Goal: Task Accomplishment & Management: Use online tool/utility

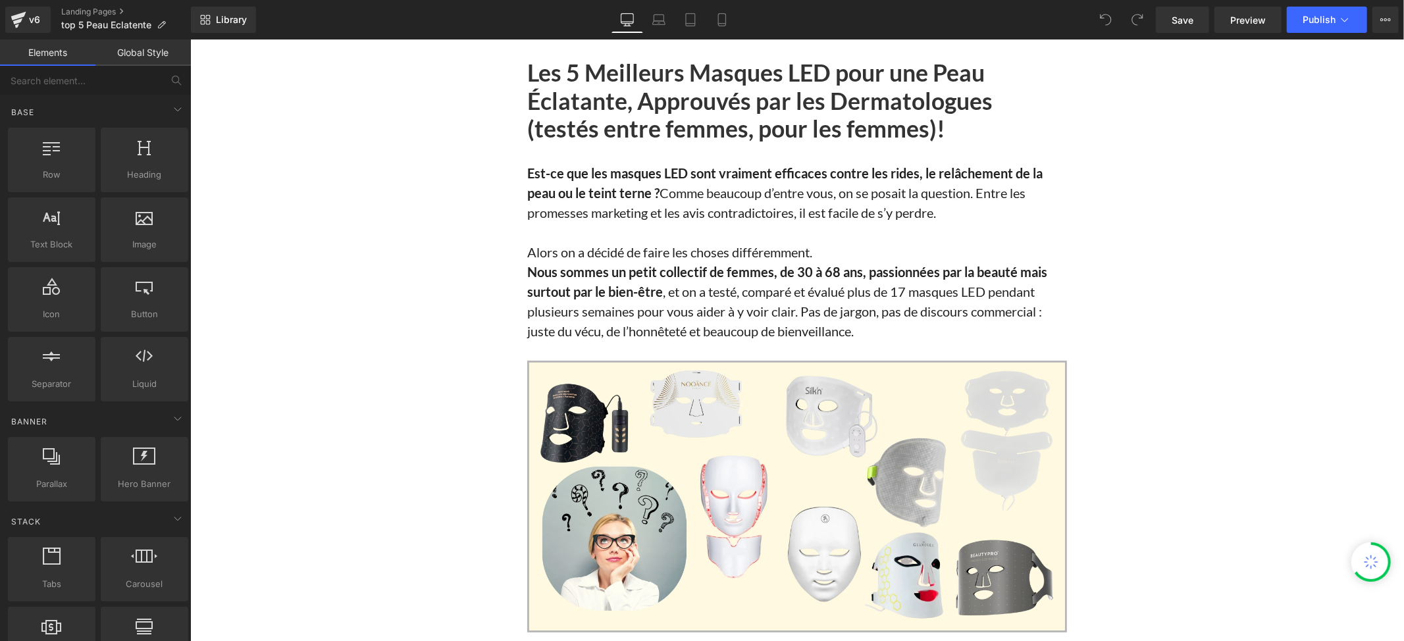
scroll to position [12604, 0]
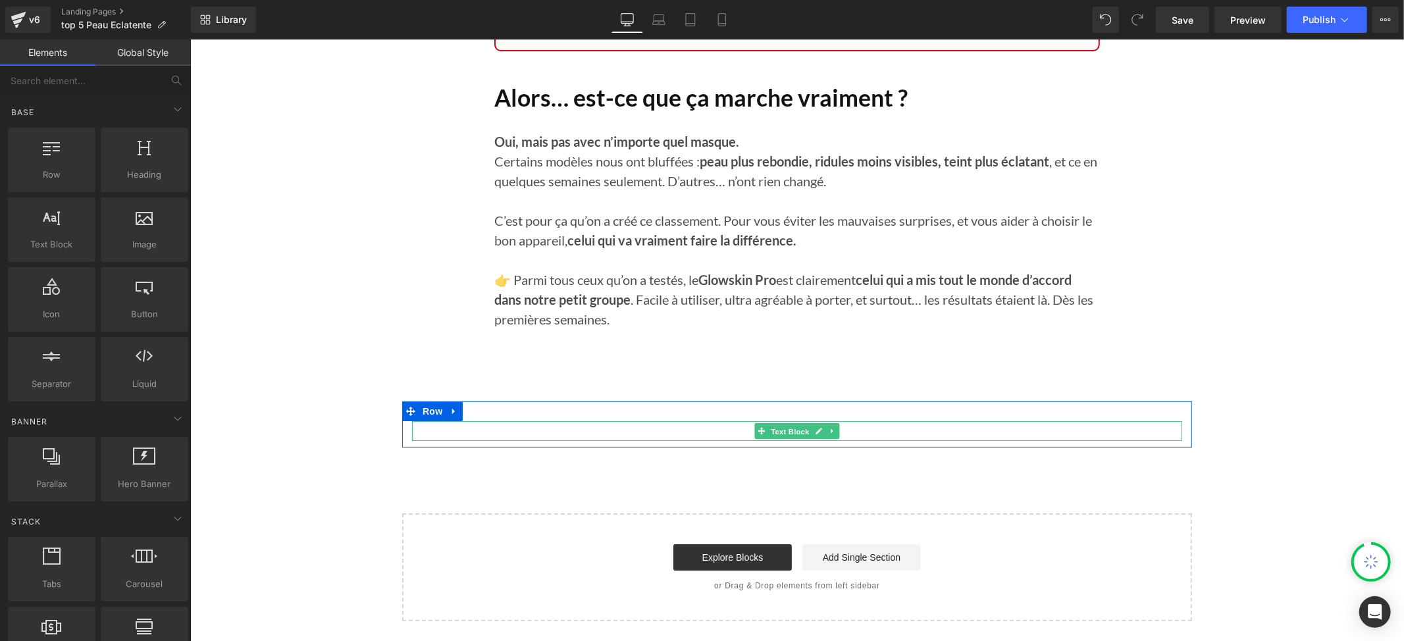
click at [778, 426] on span "Text Block" at bounding box center [788, 431] width 43 height 16
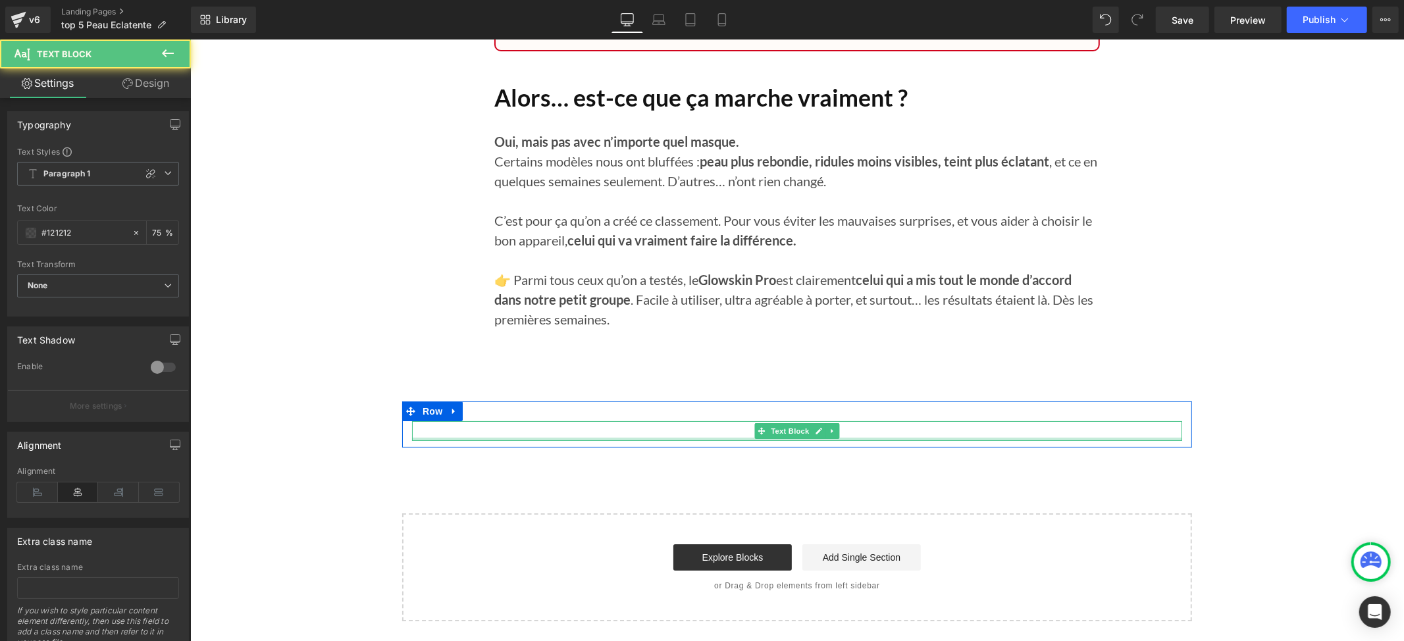
click at [870, 440] on div at bounding box center [796, 438] width 770 height 3
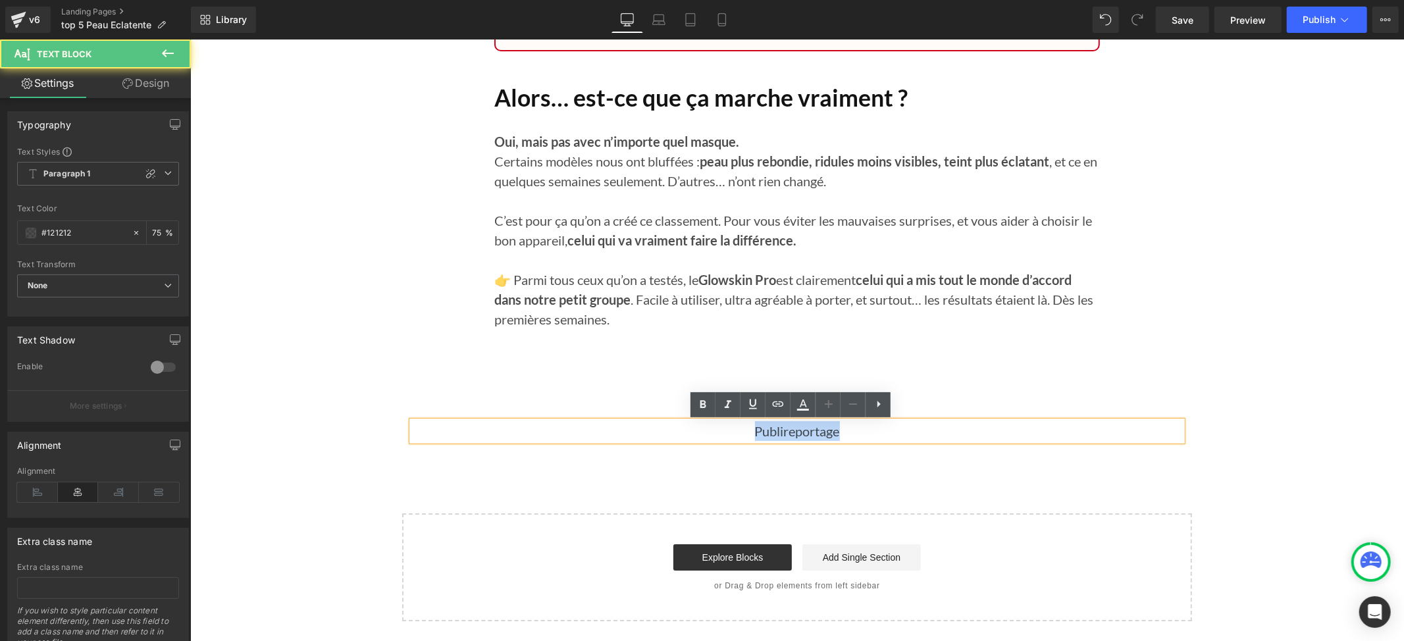
drag, startPoint x: 862, startPoint y: 429, endPoint x: 719, endPoint y: 411, distance: 144.6
click at [719, 411] on div "Publireportage Text Block Row" at bounding box center [796, 424] width 790 height 46
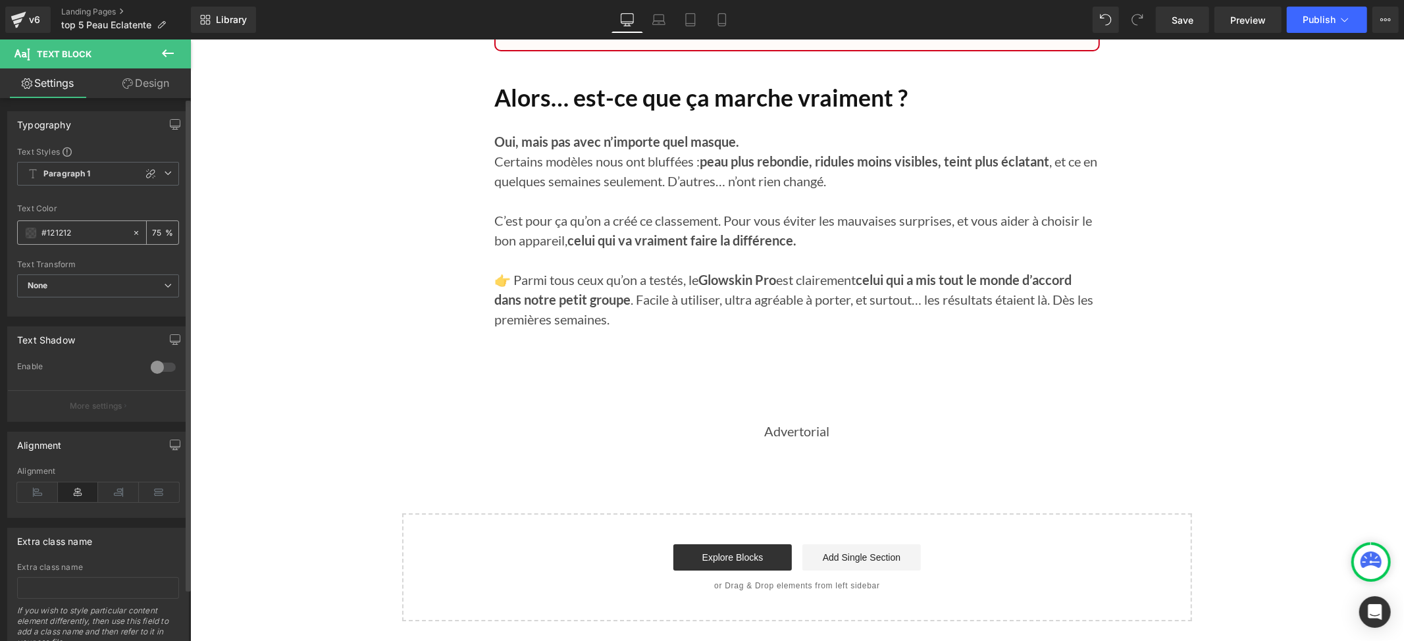
click at [27, 232] on span at bounding box center [31, 233] width 11 height 11
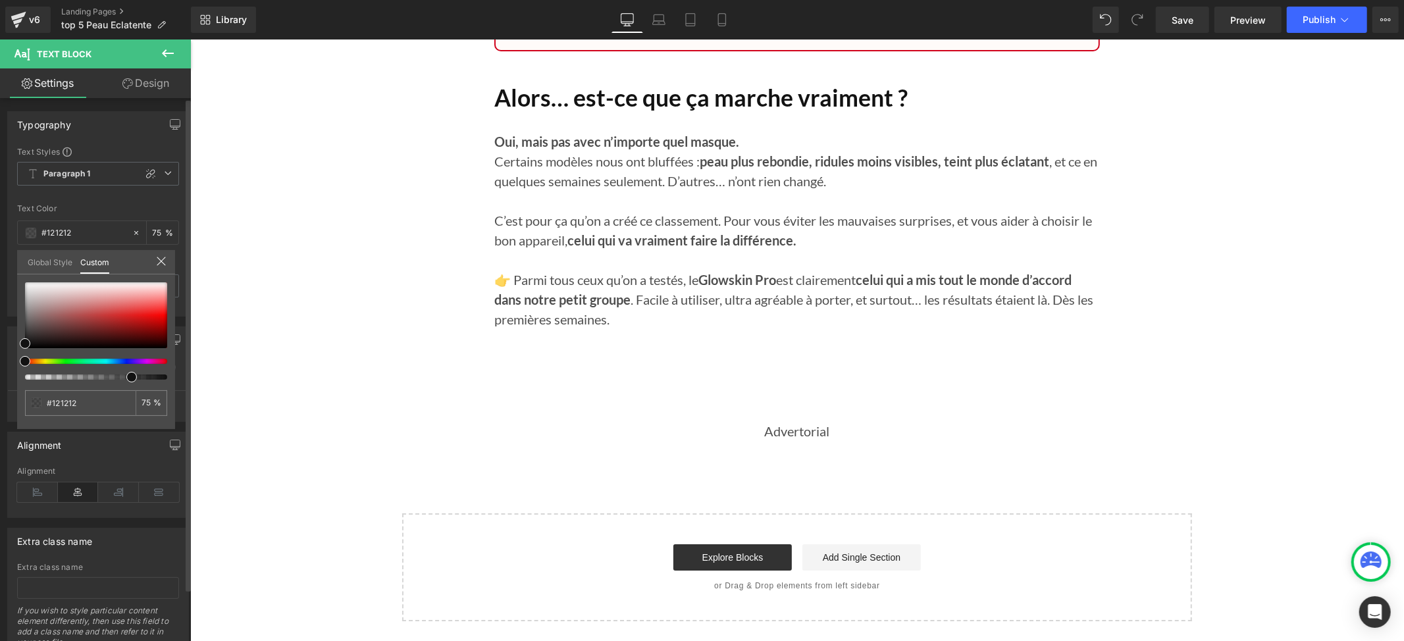
type input "78"
type input "63"
type input "58"
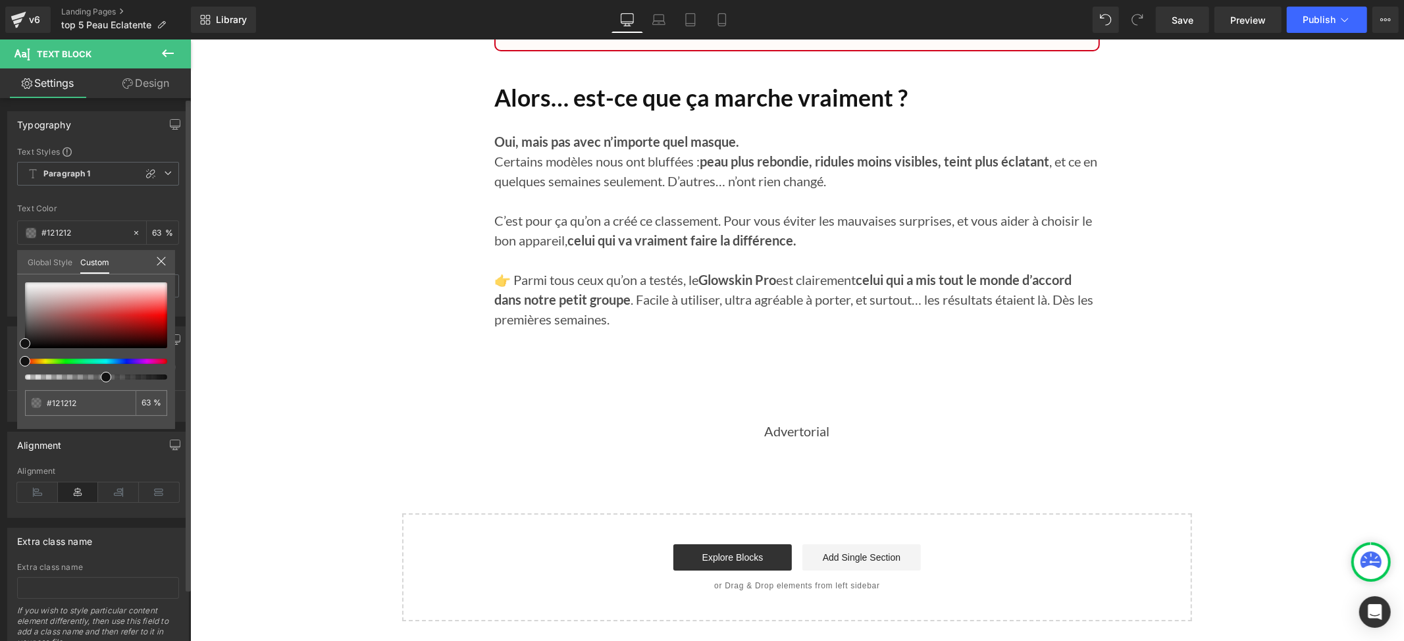
type input "58"
type input "51"
type input "50"
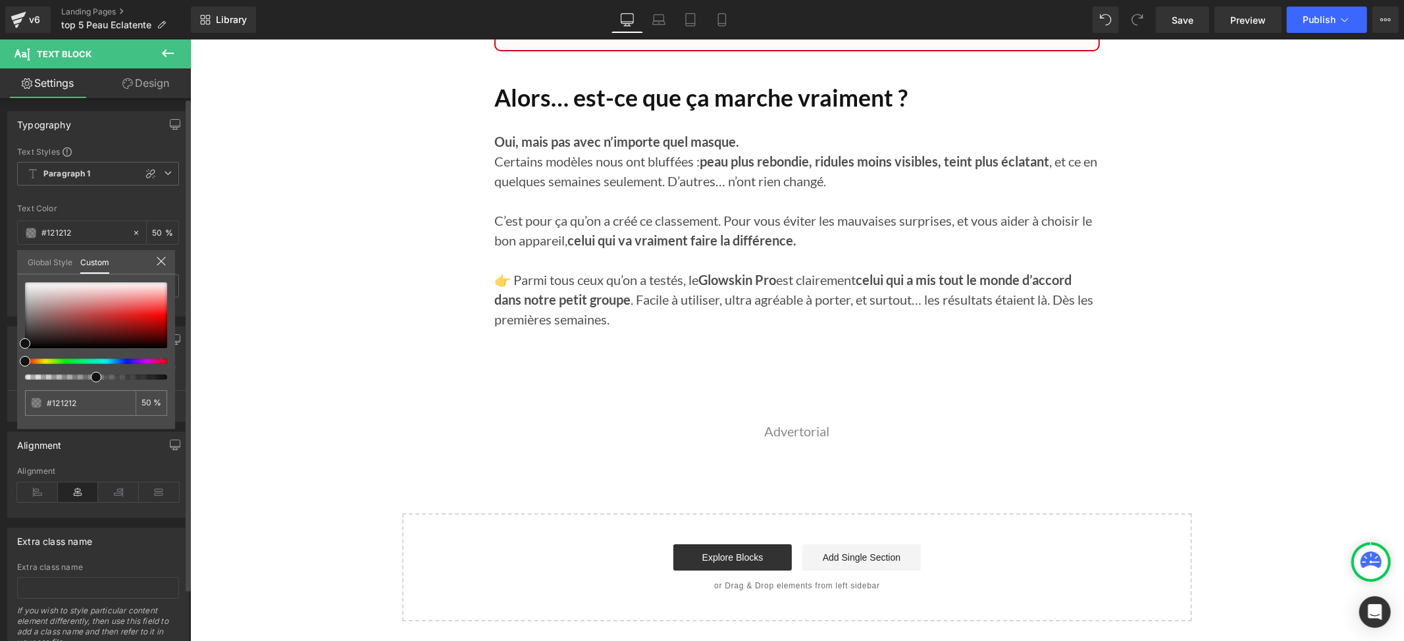
type input "49"
type input "51"
type input "52"
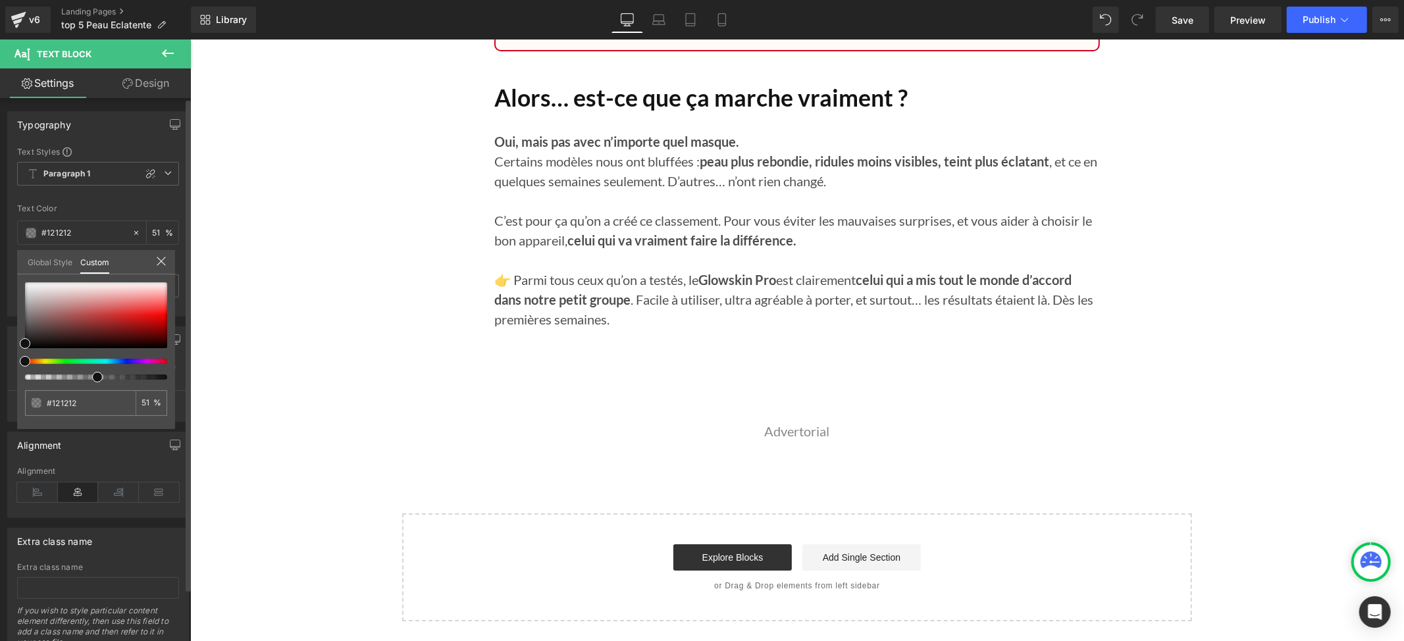
type input "52"
type input "53"
type input "61"
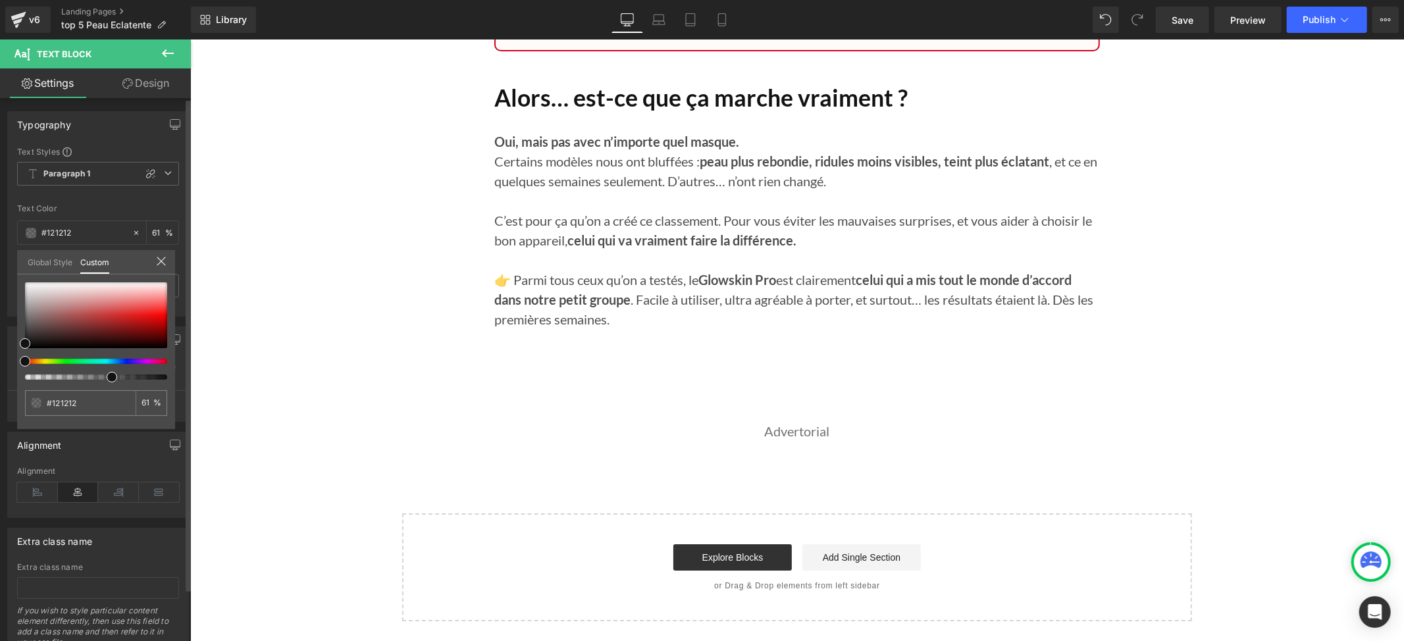
type input "59"
type input "58"
type input "56"
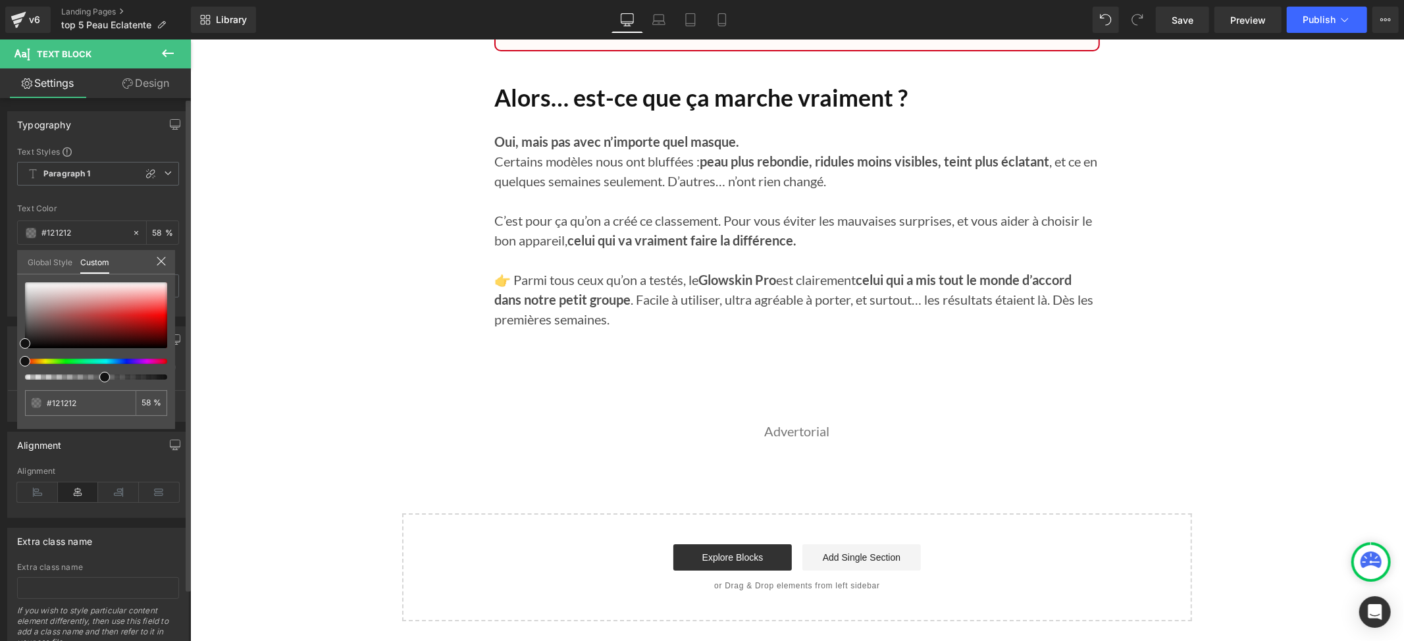
type input "56"
type input "55"
type input "53"
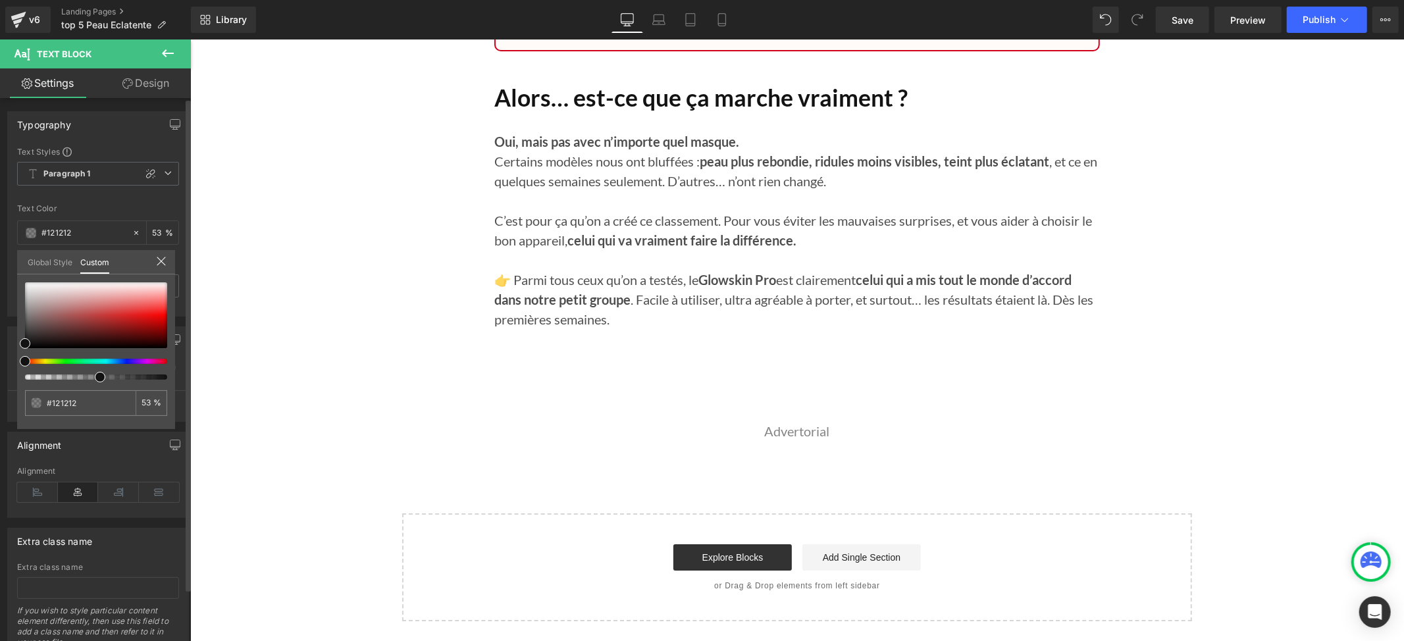
type input "52"
drag, startPoint x: 133, startPoint y: 375, endPoint x: 96, endPoint y: 375, distance: 36.9
click at [96, 375] on span at bounding box center [98, 377] width 11 height 11
drag, startPoint x: 314, startPoint y: 359, endPoint x: 366, endPoint y: 355, distance: 52.1
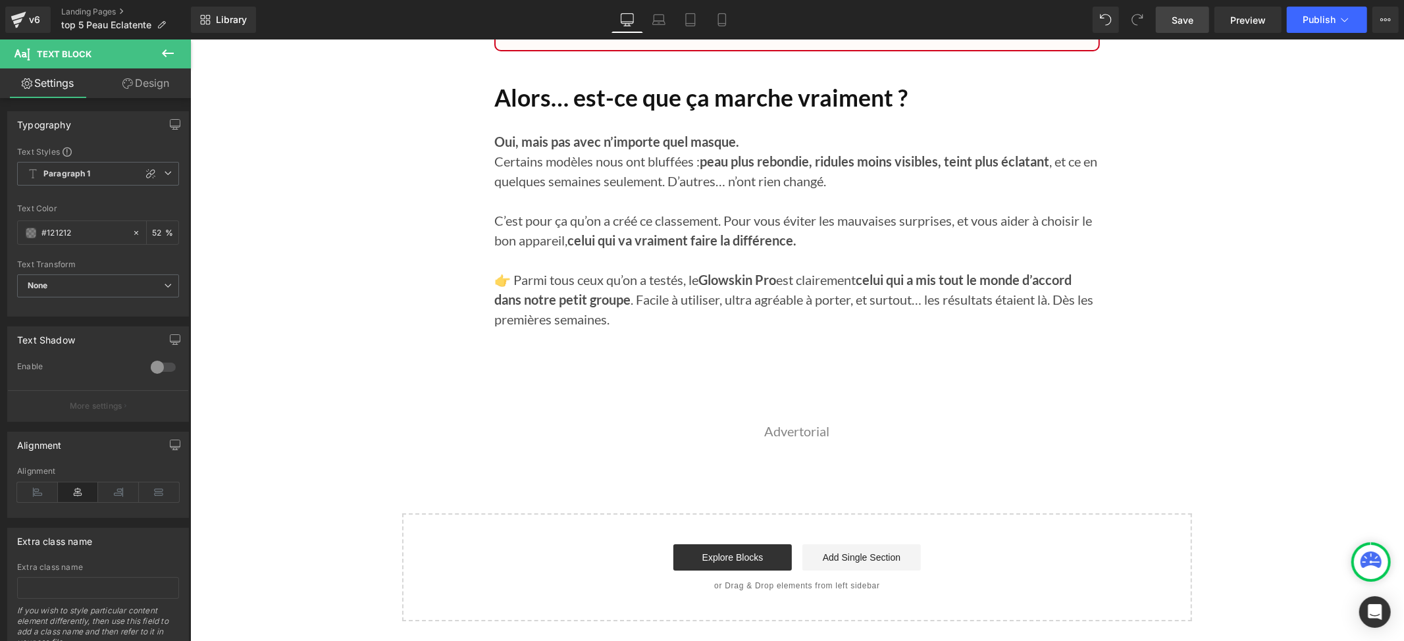
drag, startPoint x: 1188, startPoint y: 21, endPoint x: 1090, endPoint y: 108, distance: 131.5
click at [1188, 21] on span "Save" at bounding box center [1182, 20] width 22 height 14
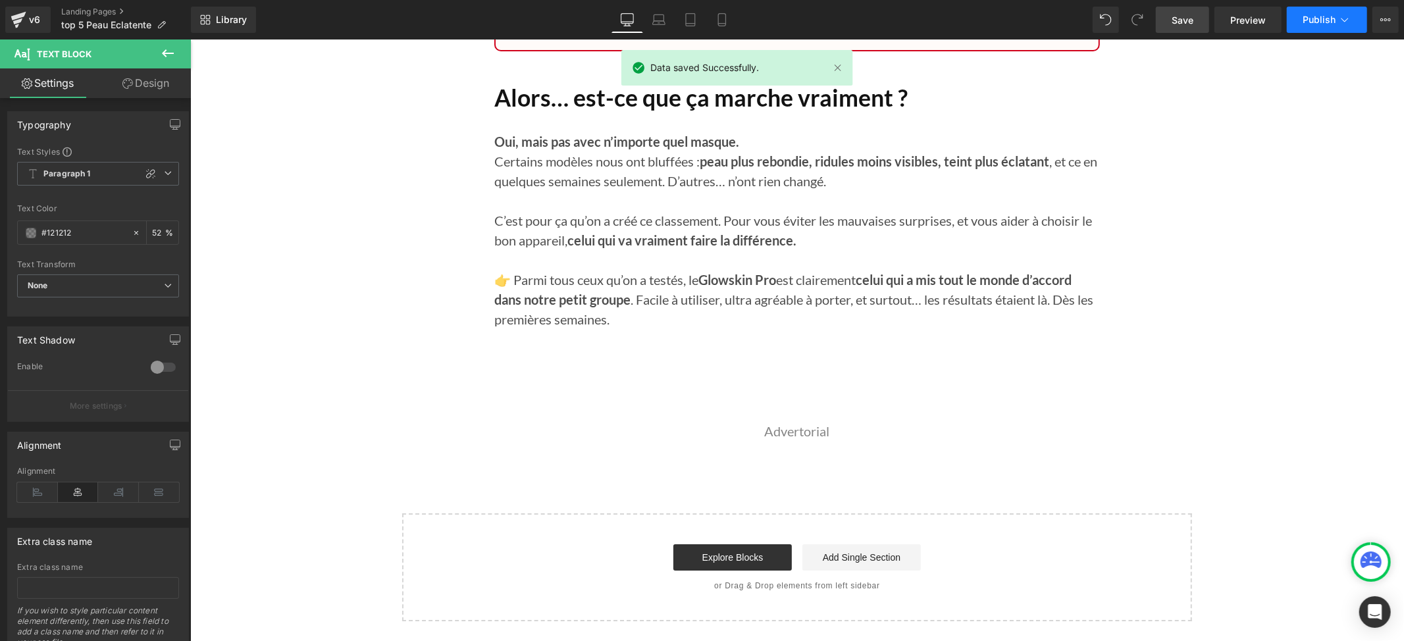
click at [1319, 26] on button "Publish" at bounding box center [1326, 20] width 80 height 26
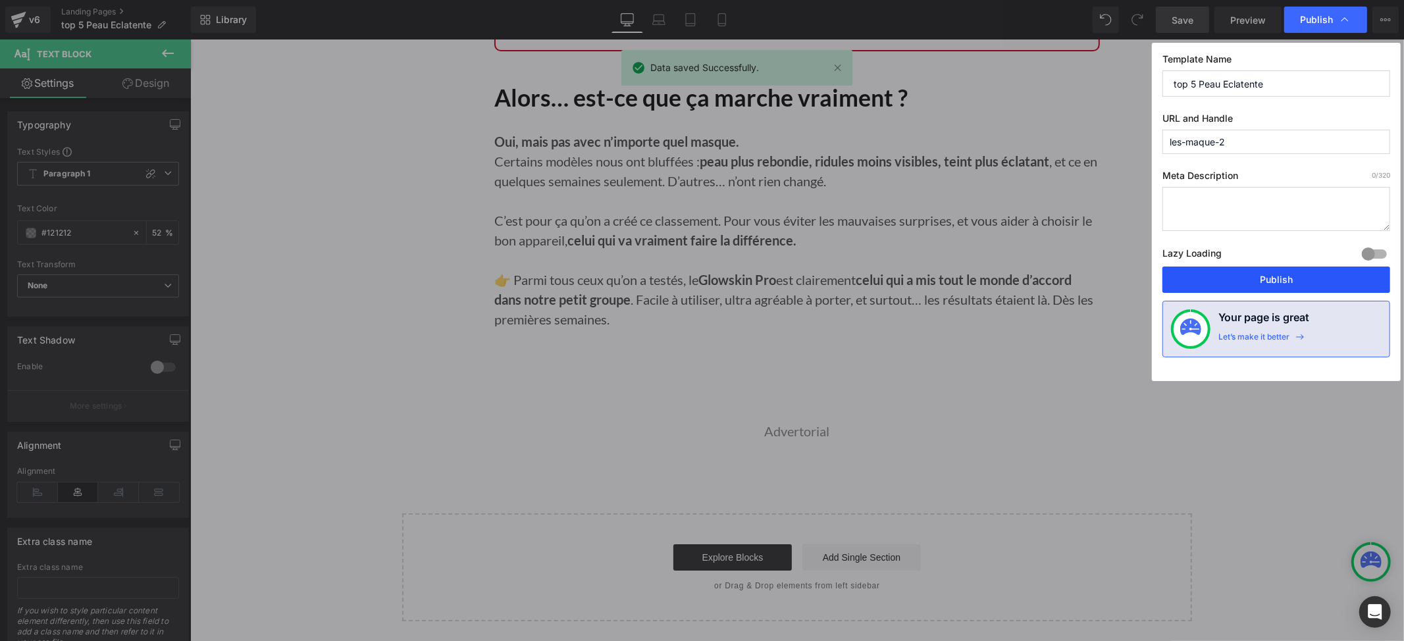
click at [1235, 286] on button "Publish" at bounding box center [1276, 280] width 228 height 26
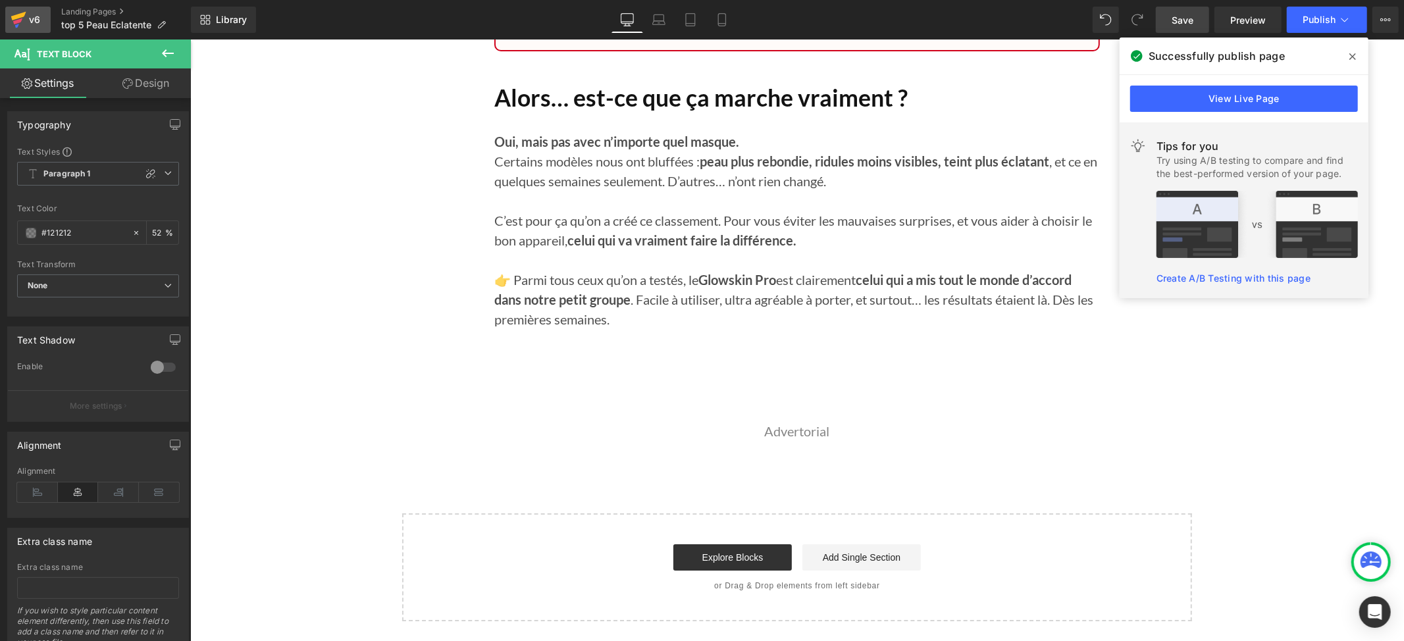
click at [20, 16] on icon at bounding box center [18, 16] width 15 height 9
